Goal: Check status: Check status

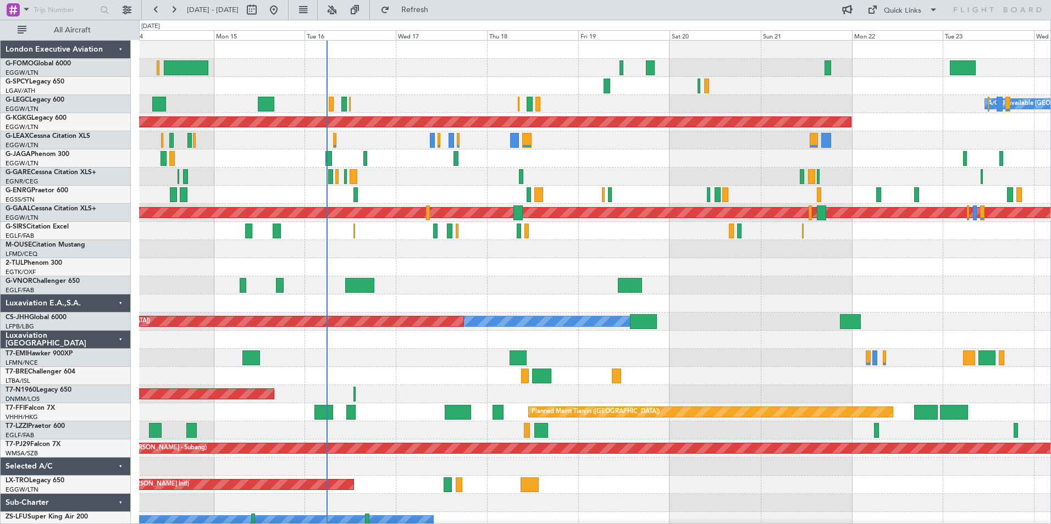
click at [383, 437] on div "Planned Maint [GEOGRAPHIC_DATA] ([GEOGRAPHIC_DATA]) A/C Unavailable [GEOGRAPHIC…" at bounding box center [594, 304] width 911 height 526
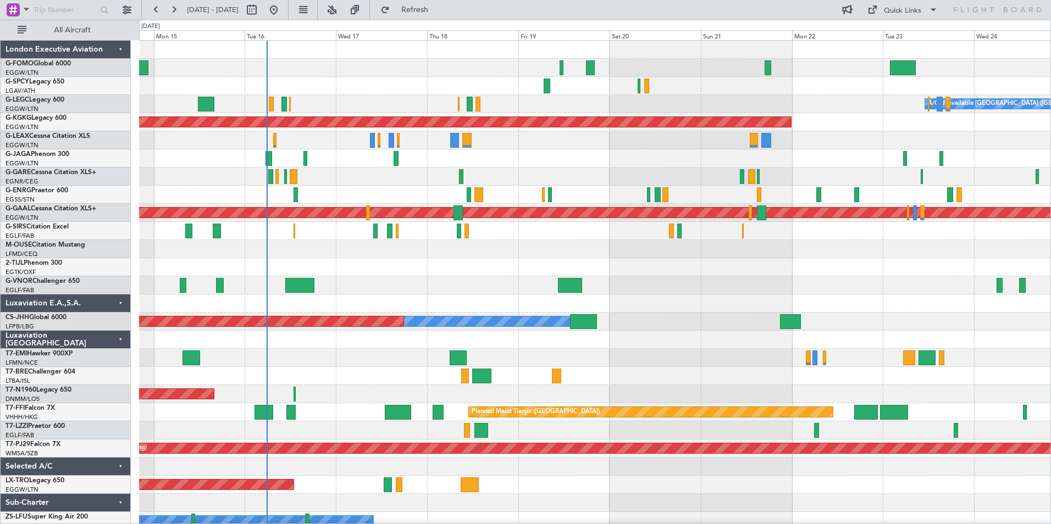
click at [332, 440] on div "A/C Unavailable [GEOGRAPHIC_DATA] ([GEOGRAPHIC_DATA]) Planned Maint [GEOGRAPHIC…" at bounding box center [594, 295] width 911 height 508
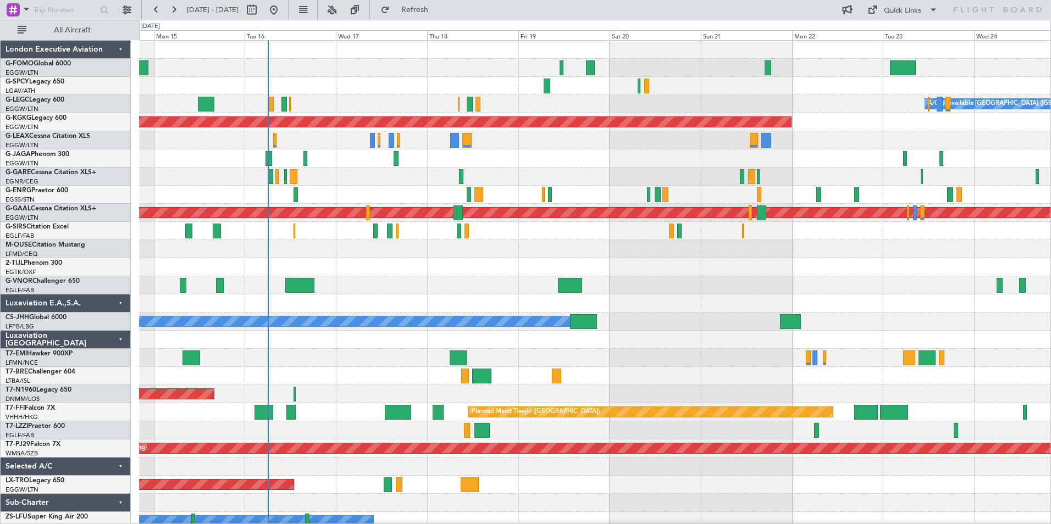
scroll to position [24, 0]
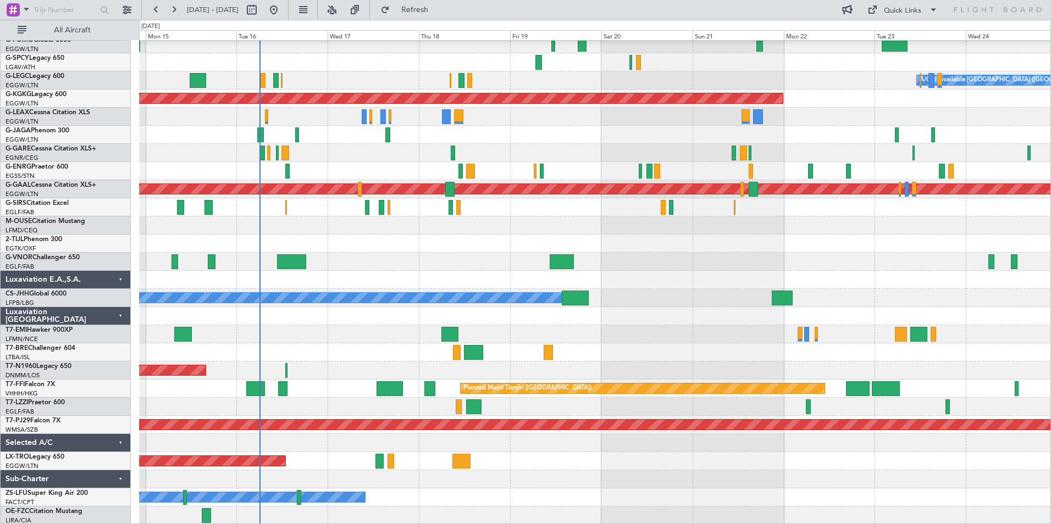
click at [354, 351] on div "A/C Unavailable [GEOGRAPHIC_DATA] ([GEOGRAPHIC_DATA]) Planned Maint [GEOGRAPHIC…" at bounding box center [594, 271] width 911 height 508
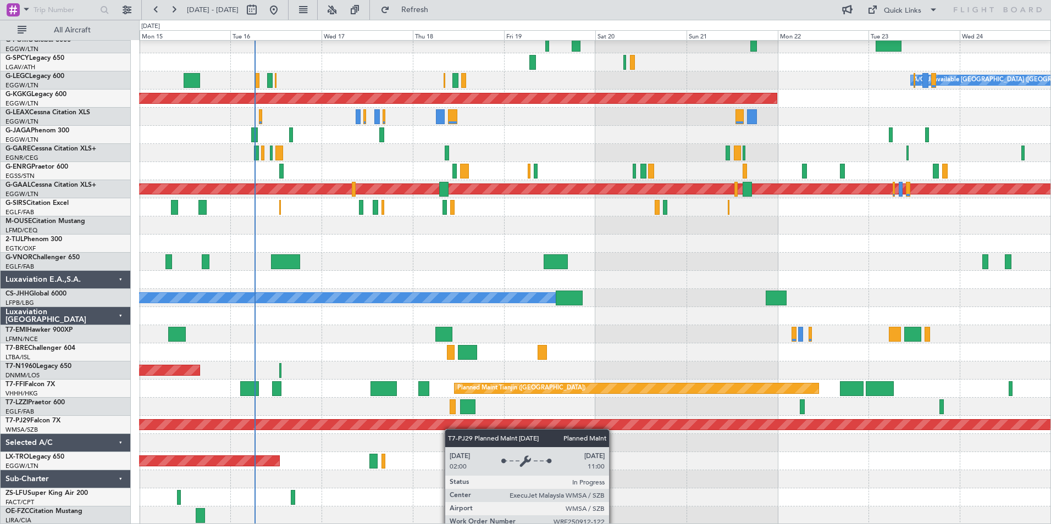
click at [453, 422] on div "A/C Unavailable [GEOGRAPHIC_DATA] ([GEOGRAPHIC_DATA]) Planned Maint [GEOGRAPHIC…" at bounding box center [594, 271] width 911 height 508
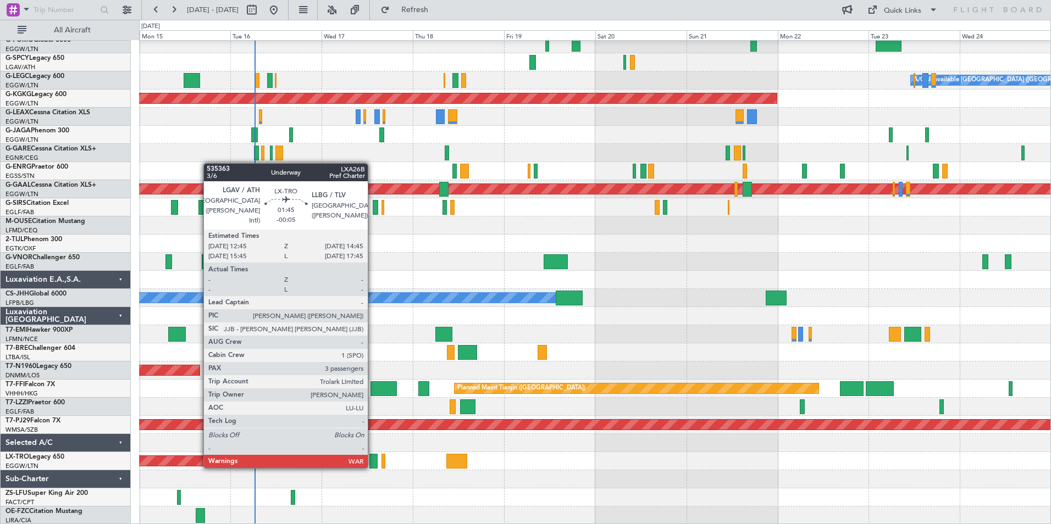
click at [373, 467] on div at bounding box center [373, 461] width 8 height 15
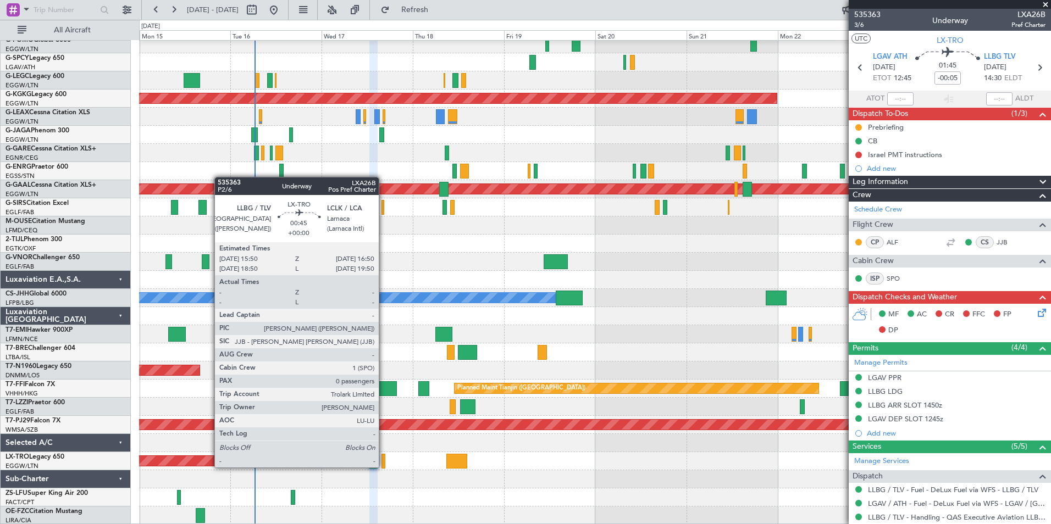
click at [384, 467] on div at bounding box center [383, 461] width 4 height 15
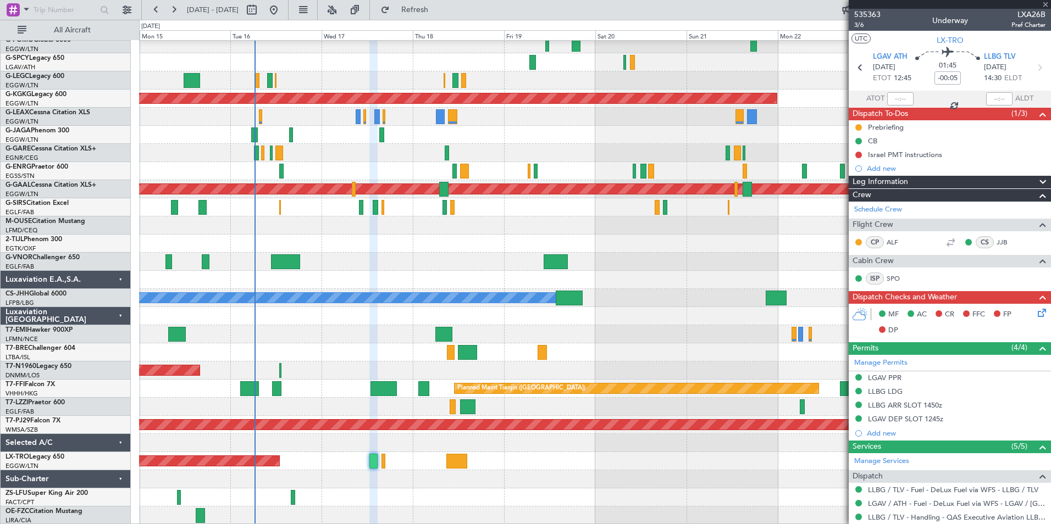
type input "0"
